Goal: Transaction & Acquisition: Purchase product/service

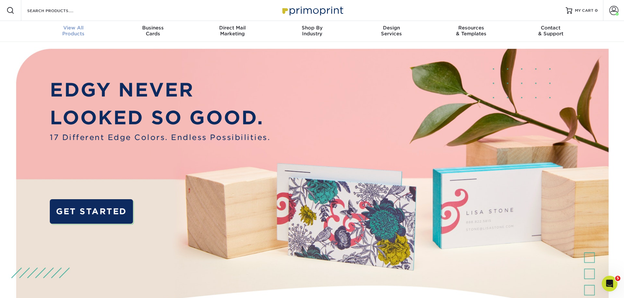
click at [76, 30] on span "View All" at bounding box center [74, 28] width 80 height 6
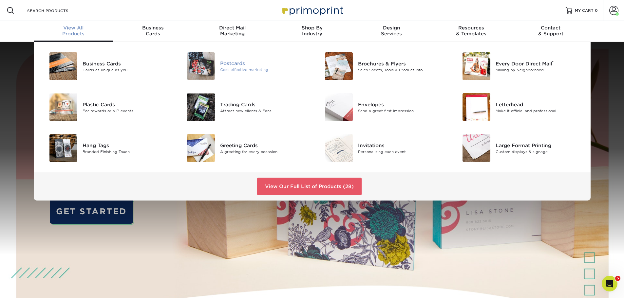
click at [213, 65] on img at bounding box center [201, 66] width 28 height 28
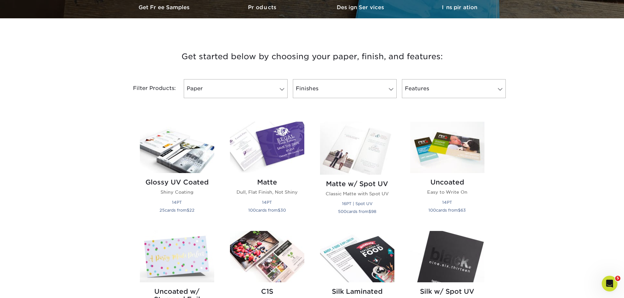
scroll to position [229, 0]
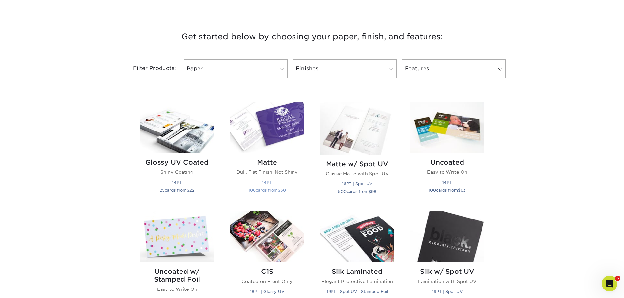
click at [283, 121] on img at bounding box center [267, 127] width 74 height 51
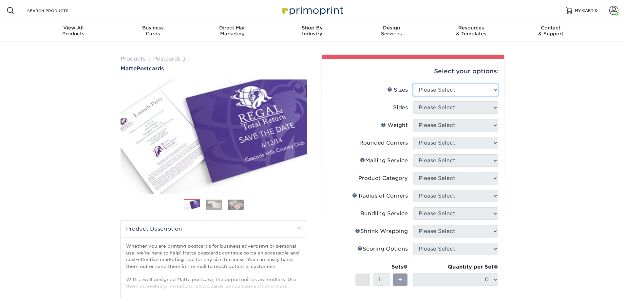
click at [453, 91] on select "Please Select 1.5" x 7" 2" x 4" 2" x 6" 2" x 7" 2" x 8" 2.12" x 5.5" 2.125" x 5…" at bounding box center [455, 90] width 85 height 12
select select "3.50x5.50"
click at [413, 84] on select "Please Select 1.5" x 7" 2" x 4" 2" x 6" 2" x 7" 2" x 8" 2.12" x 5.5" 2.125" x 5…" at bounding box center [455, 90] width 85 height 12
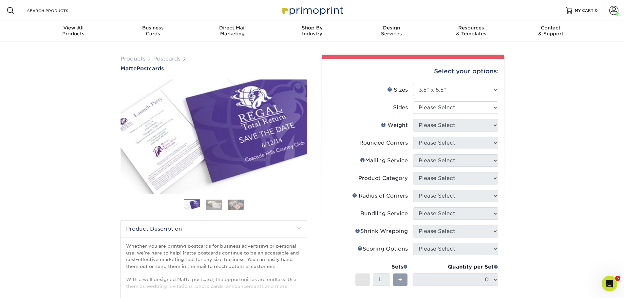
drag, startPoint x: 462, startPoint y: 234, endPoint x: 592, endPoint y: 256, distance: 131.1
click at [592, 256] on div "Products Postcards Matte Postcards Next $" at bounding box center [312, 234] width 624 height 384
click at [455, 108] on select "Please Select Print Both Sides Print Front Only" at bounding box center [455, 108] width 85 height 12
select select "32d3c223-f82c-492b-b915-ba065a00862f"
click at [413, 102] on select "Please Select Print Both Sides Print Front Only" at bounding box center [455, 108] width 85 height 12
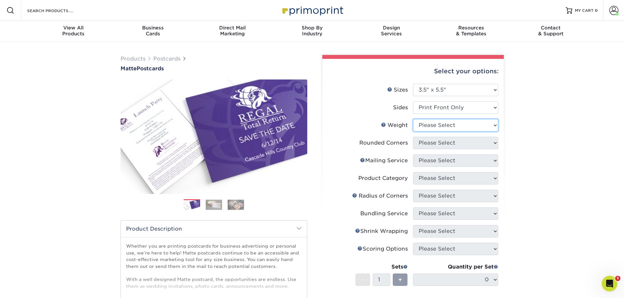
click at [445, 126] on select "Please Select 16PT 14PT" at bounding box center [455, 125] width 85 height 12
select select "14PT"
click at [413, 119] on select "Please Select 16PT 14PT" at bounding box center [455, 125] width 85 height 12
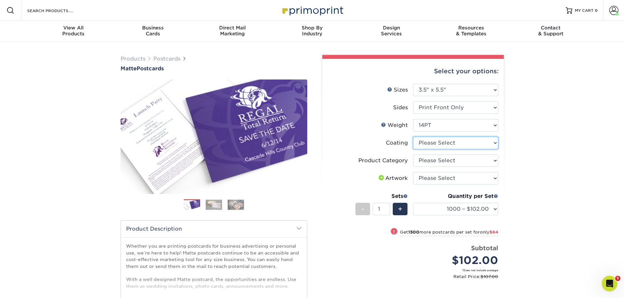
click at [446, 142] on select at bounding box center [455, 143] width 85 height 12
drag, startPoint x: 535, startPoint y: 205, endPoint x: 512, endPoint y: 211, distance: 23.4
click at [535, 205] on div "Products Postcards Matte Postcards Next $" at bounding box center [312, 217] width 624 height 350
click at [487, 214] on select "1000 – $102.00 2500 – $166.00 5000 – $256.00 10000 – $488.00 15000 – $719.00 20…" at bounding box center [455, 209] width 85 height 12
click at [449, 204] on select "1000 – $102.00 2500 – $166.00 5000 – $256.00 10000 – $488.00 15000 – $719.00 20…" at bounding box center [455, 209] width 85 height 12
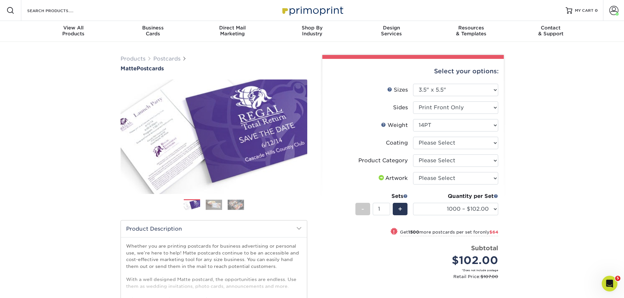
click at [441, 197] on div "Quantity per Set" at bounding box center [455, 197] width 85 height 8
click at [444, 211] on select "1000 – $102.00 2500 – $166.00 5000 – $256.00 10000 – $488.00 15000 – $719.00 20…" at bounding box center [455, 209] width 85 height 12
select select "2500 – $166.00"
click at [413, 203] on select "1000 – $102.00 2500 – $166.00 5000 – $256.00 10000 – $488.00 15000 – $719.00 20…" at bounding box center [455, 209] width 85 height 12
click at [339, 286] on li "Price per set $166.00 Subtotal $166.00 *Does not include postage Retail Price: …" at bounding box center [413, 266] width 160 height 44
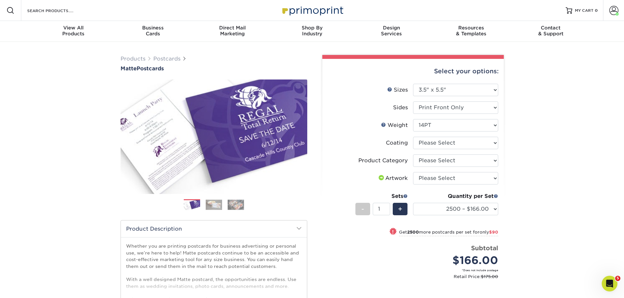
click at [339, 286] on li "Price per set $166.00 Subtotal $166.00 *Does not include postage Retail Price: …" at bounding box center [413, 266] width 160 height 44
click at [337, 286] on li "Price per set $166.00 Subtotal $166.00 *Does not include postage Retail Price: …" at bounding box center [413, 266] width 160 height 44
